Goal: Transaction & Acquisition: Register for event/course

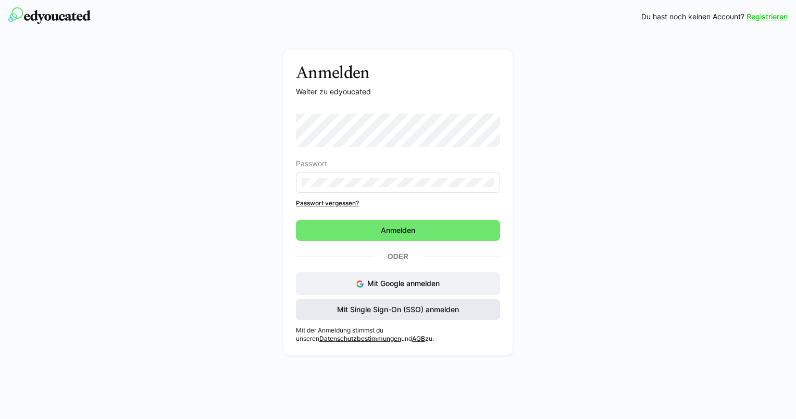
click at [407, 314] on span "Mit Single Sign-On (SSO) anmelden" at bounding box center [398, 309] width 125 height 10
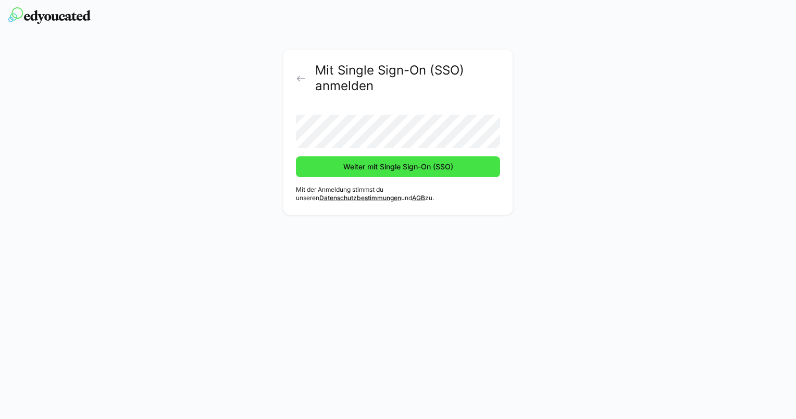
click at [417, 166] on span "Weiter mit Single Sign-On (SSO)" at bounding box center [398, 167] width 113 height 10
click at [389, 166] on span "Weiter mit Single Sign-On (SSO)" at bounding box center [398, 167] width 113 height 10
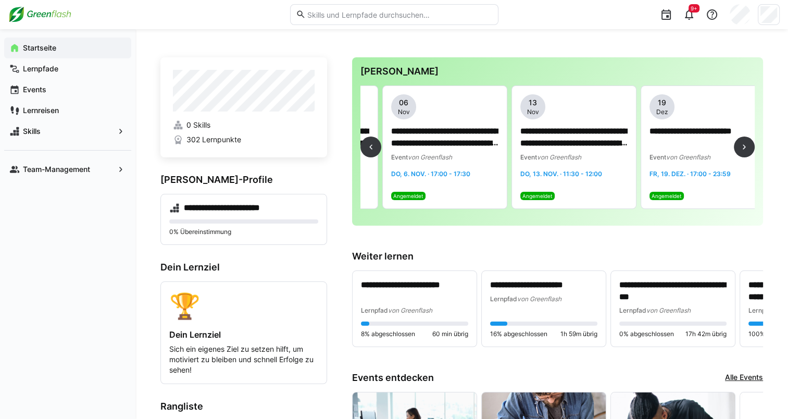
scroll to position [0, 635]
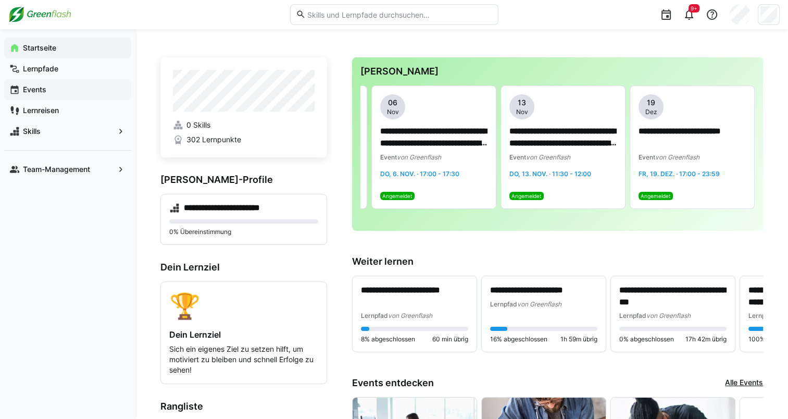
click at [48, 86] on span "Events" at bounding box center [73, 89] width 105 height 10
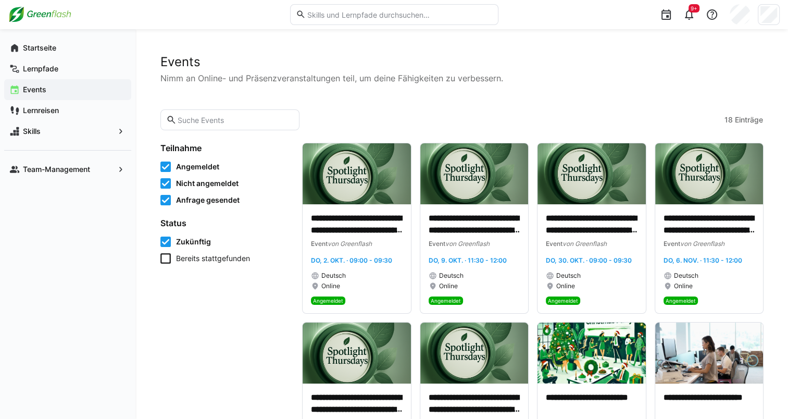
click at [166, 163] on icon at bounding box center [165, 167] width 10 height 10
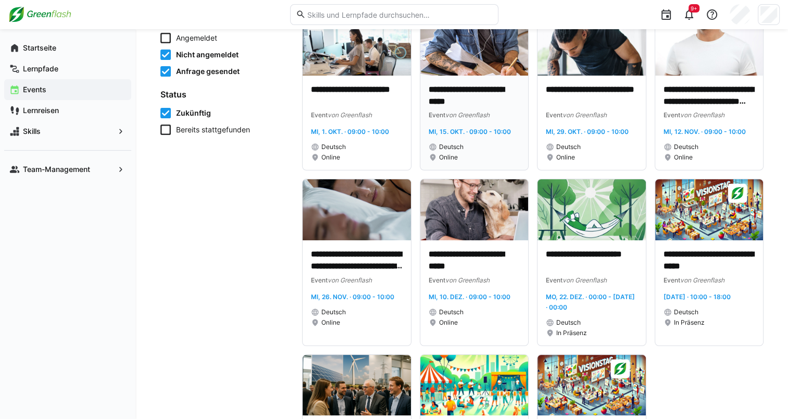
scroll to position [129, 0]
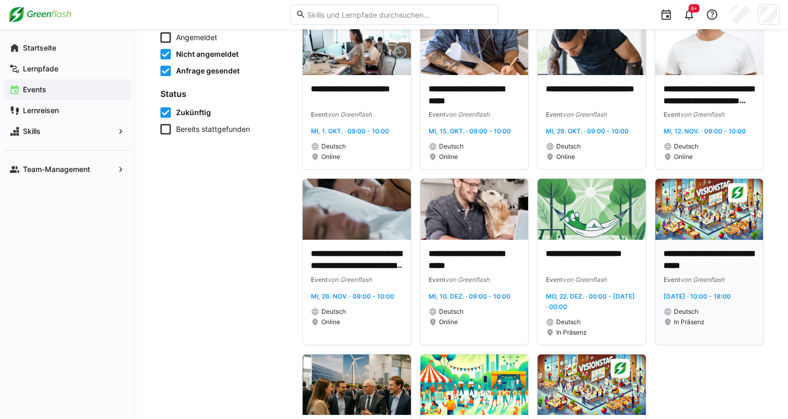
click at [740, 279] on div "Event von Greenflash" at bounding box center [710, 279] width 92 height 10
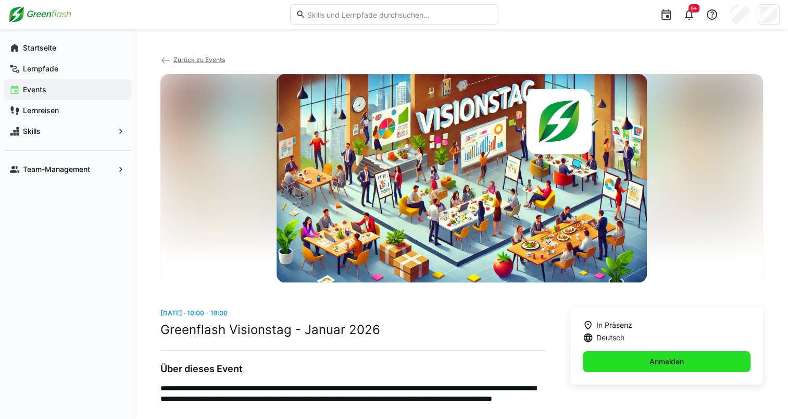
click at [686, 364] on span "Anmelden" at bounding box center [667, 361] width 168 height 21
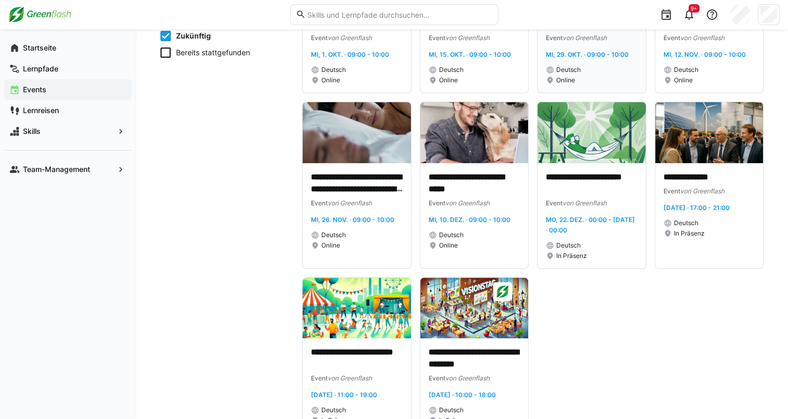
scroll to position [205, 0]
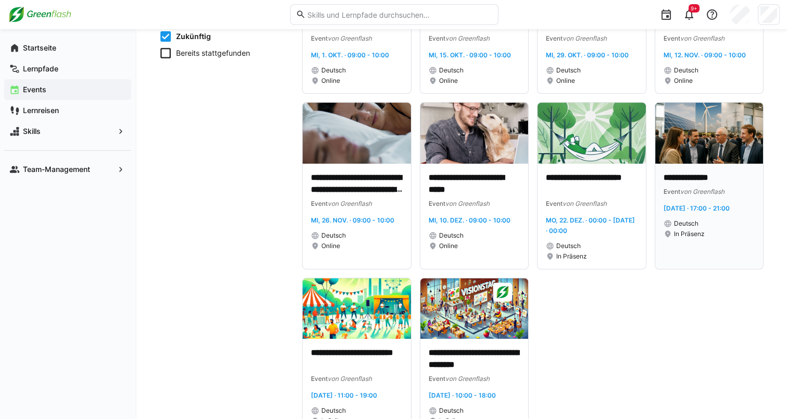
click at [703, 183] on p "**********" at bounding box center [710, 178] width 92 height 12
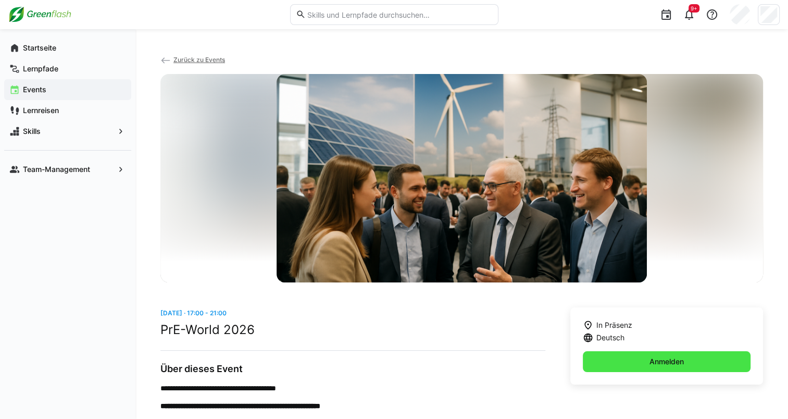
click at [657, 368] on span "Anmelden" at bounding box center [667, 361] width 168 height 21
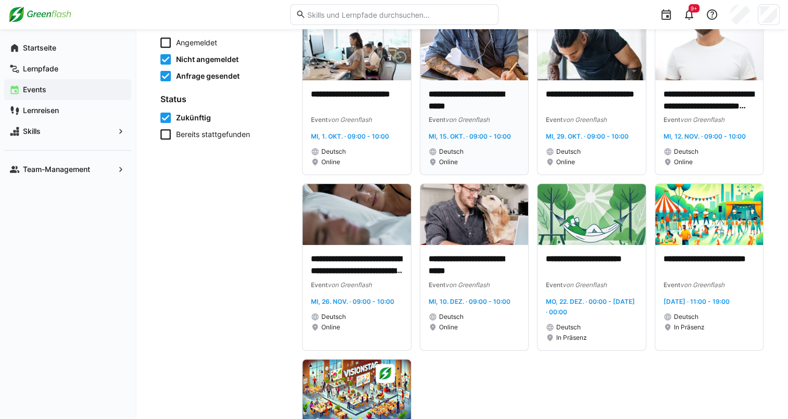
scroll to position [154, 0]
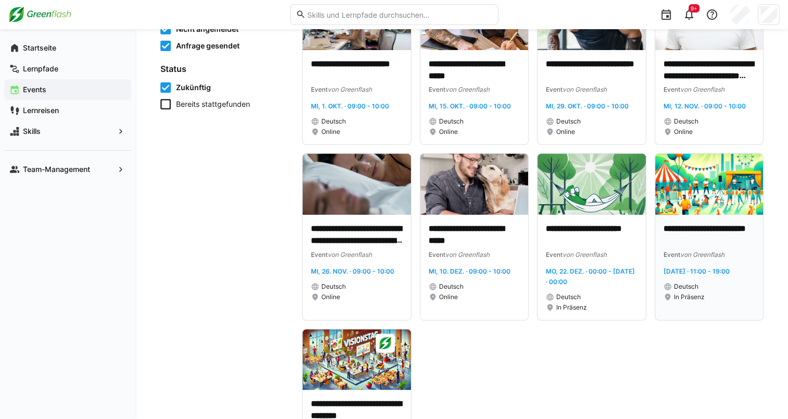
click at [691, 221] on div "**********" at bounding box center [710, 267] width 108 height 105
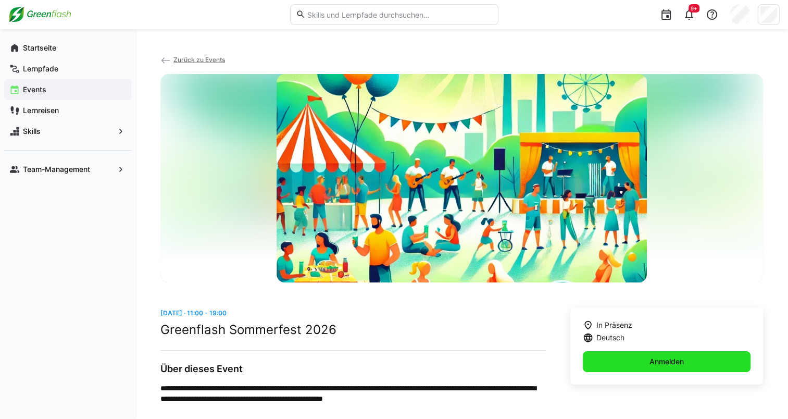
click at [677, 367] on span "Anmelden" at bounding box center [667, 361] width 168 height 21
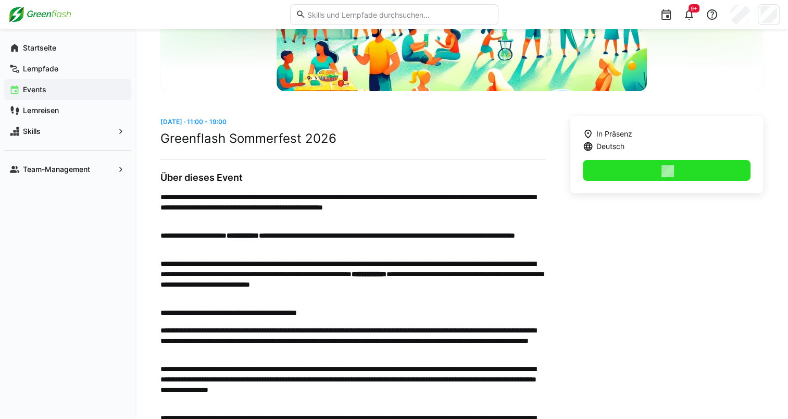
scroll to position [193, 0]
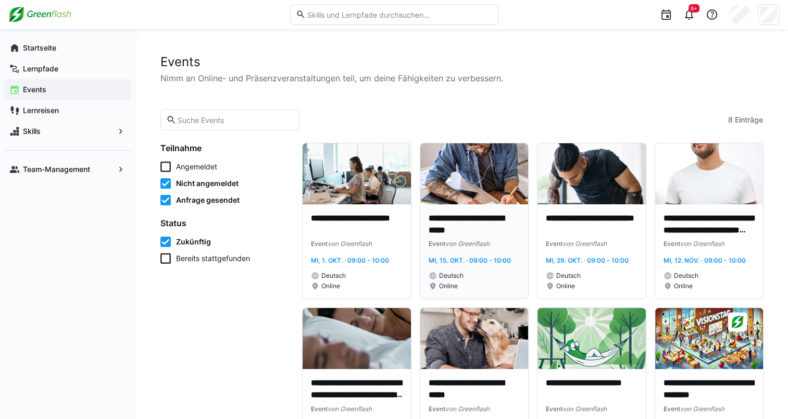
scroll to position [80, 0]
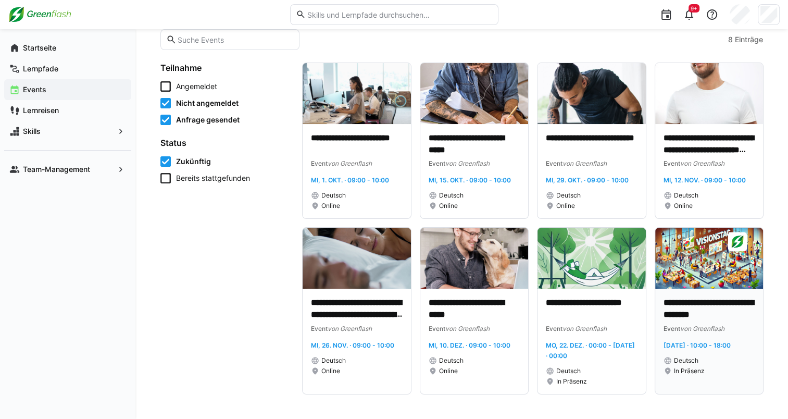
click at [735, 269] on img at bounding box center [710, 258] width 108 height 61
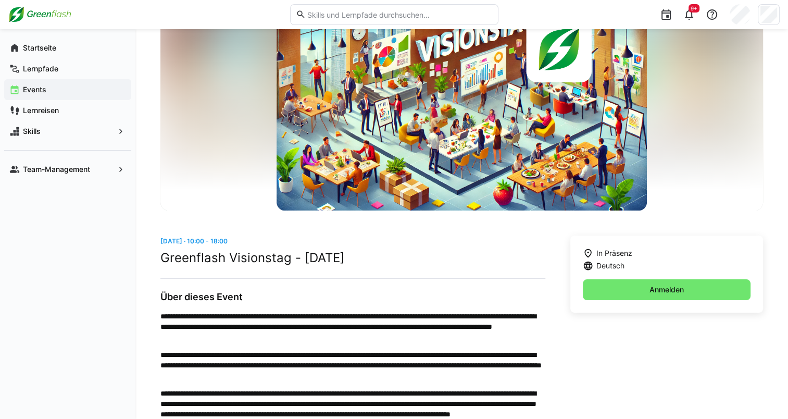
scroll to position [146, 0]
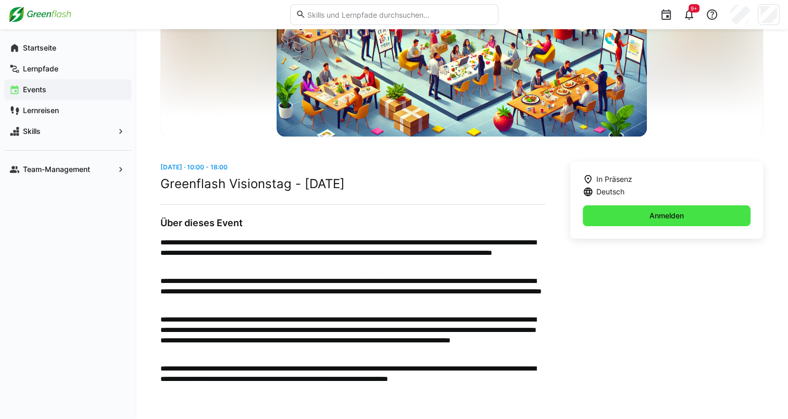
click at [643, 216] on span "Anmelden" at bounding box center [667, 215] width 168 height 21
